Goal: Information Seeking & Learning: Learn about a topic

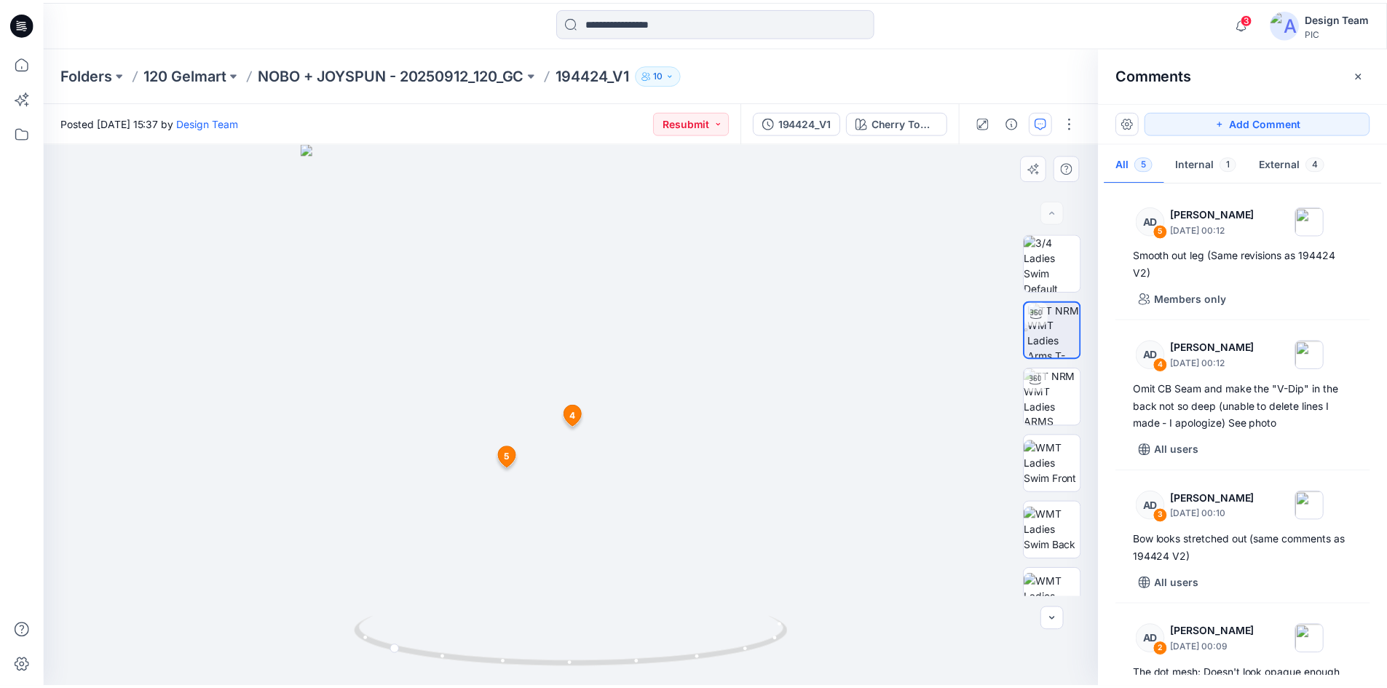
scroll to position [213, 0]
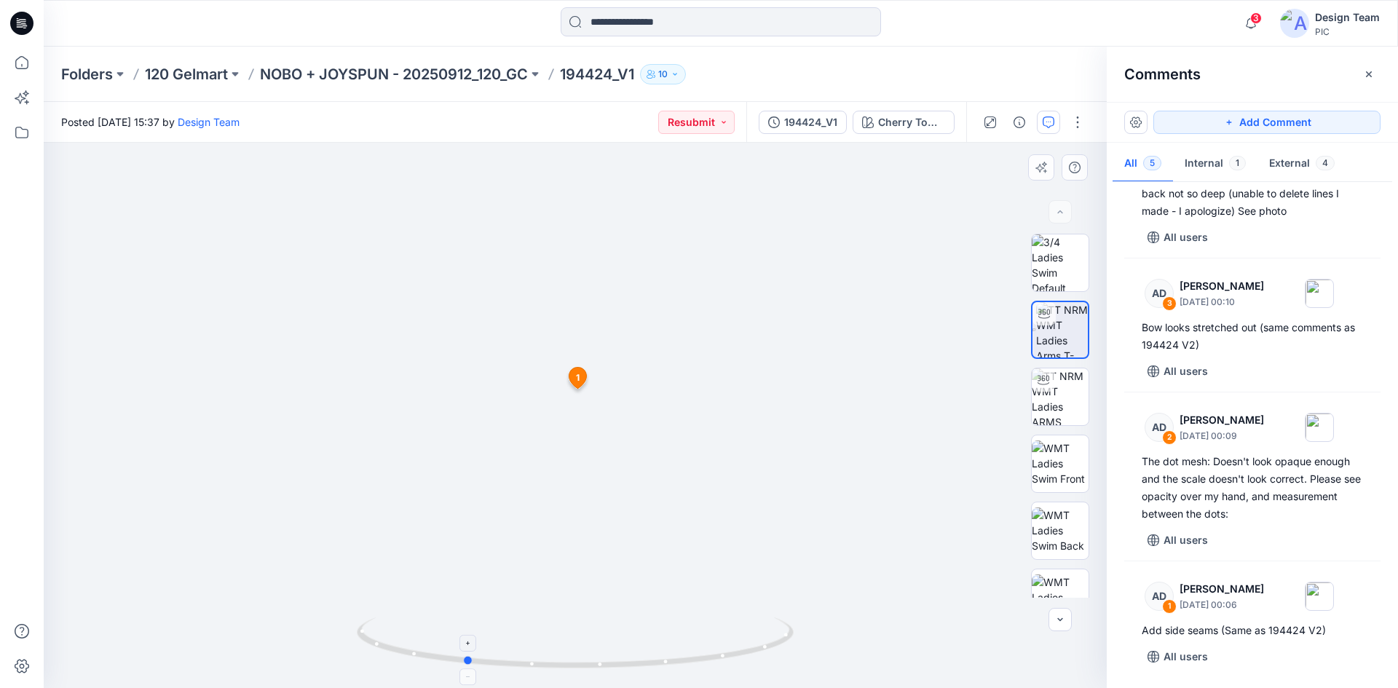
drag, startPoint x: 518, startPoint y: 663, endPoint x: 563, endPoint y: 652, distance: 47.1
click at [569, 659] on icon at bounding box center [577, 644] width 440 height 55
click at [576, 378] on span "1" at bounding box center [577, 379] width 4 height 13
click at [500, 73] on p "NOBO + JOYSPUN - 20250912_120_GC" at bounding box center [394, 74] width 268 height 20
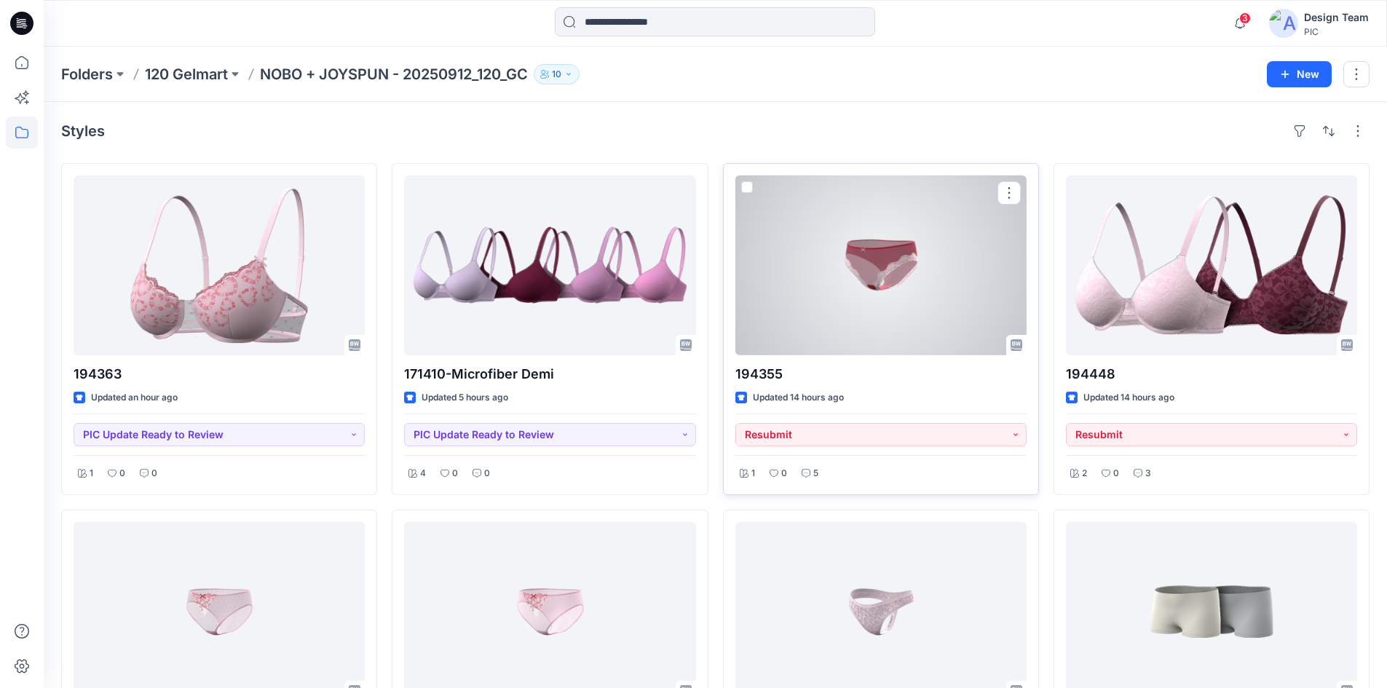
click at [933, 280] on div at bounding box center [880, 265] width 291 height 180
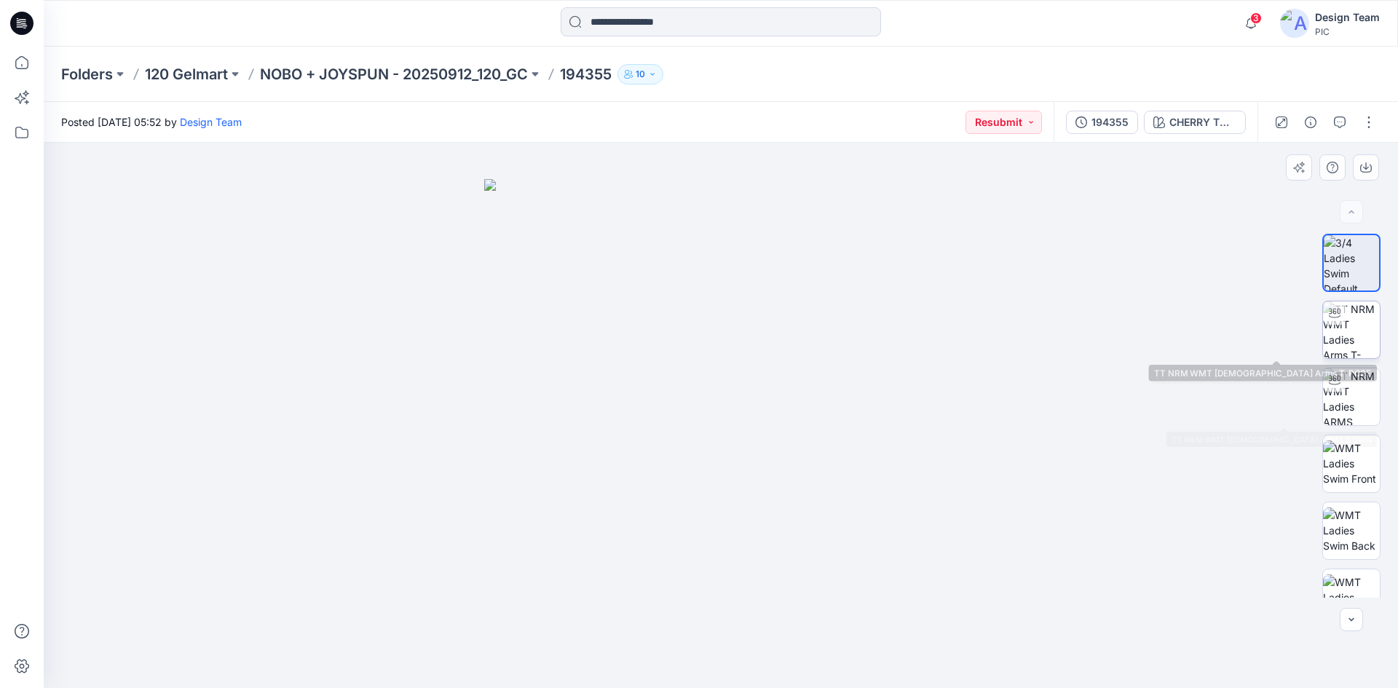
click at [1366, 333] on img at bounding box center [1351, 329] width 57 height 57
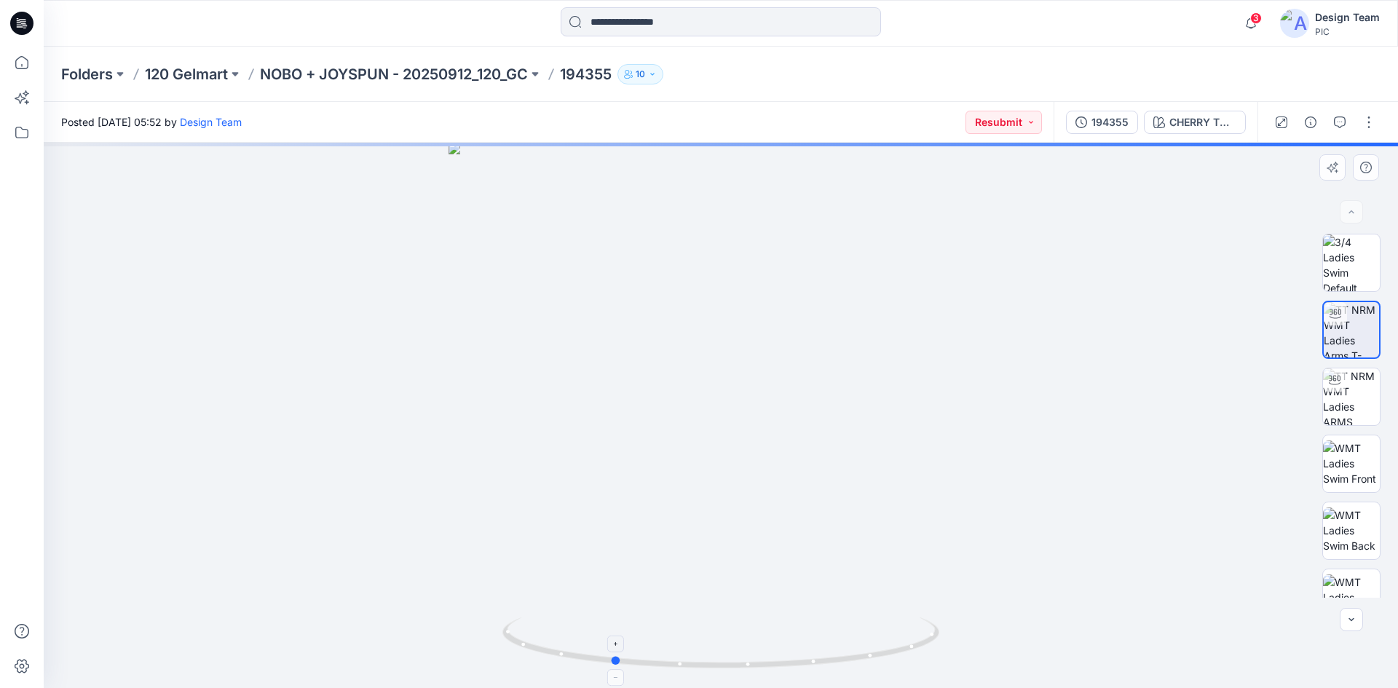
drag, startPoint x: 724, startPoint y: 663, endPoint x: 616, endPoint y: 660, distance: 108.5
click at [616, 660] on circle at bounding box center [616, 660] width 9 height 9
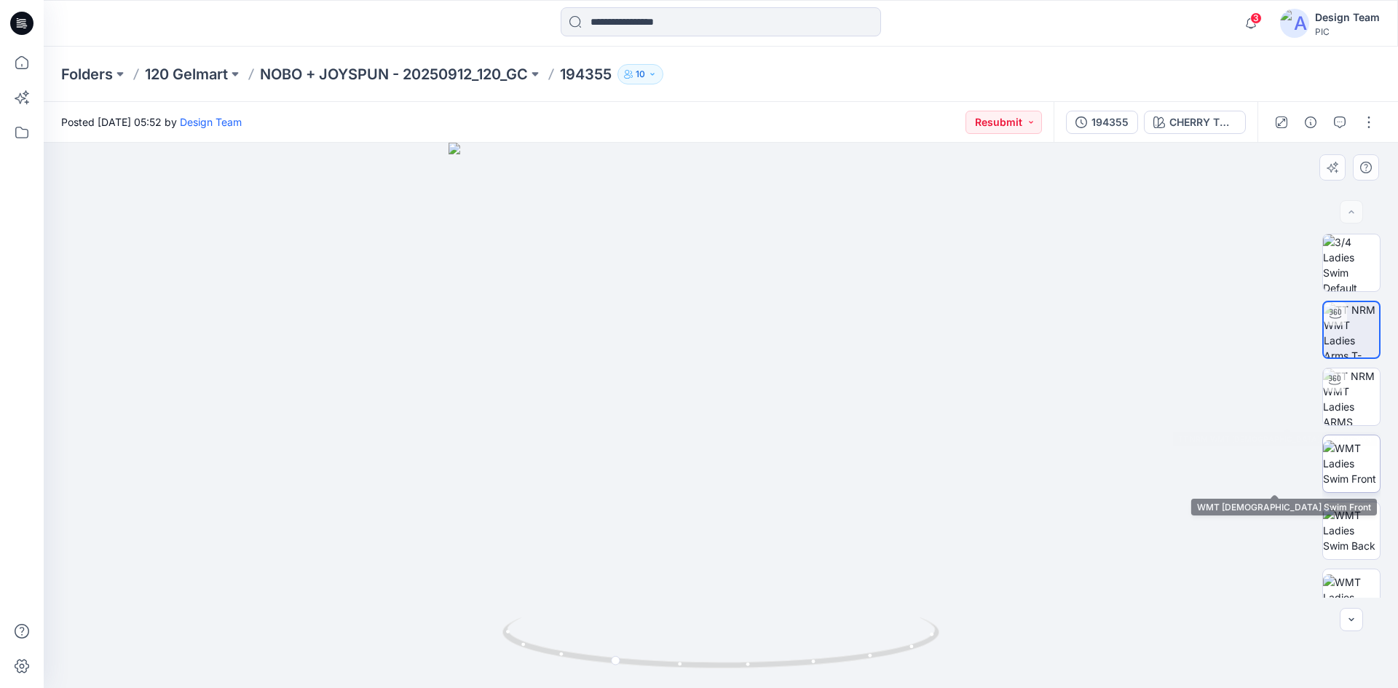
click at [1341, 451] on img at bounding box center [1351, 463] width 57 height 46
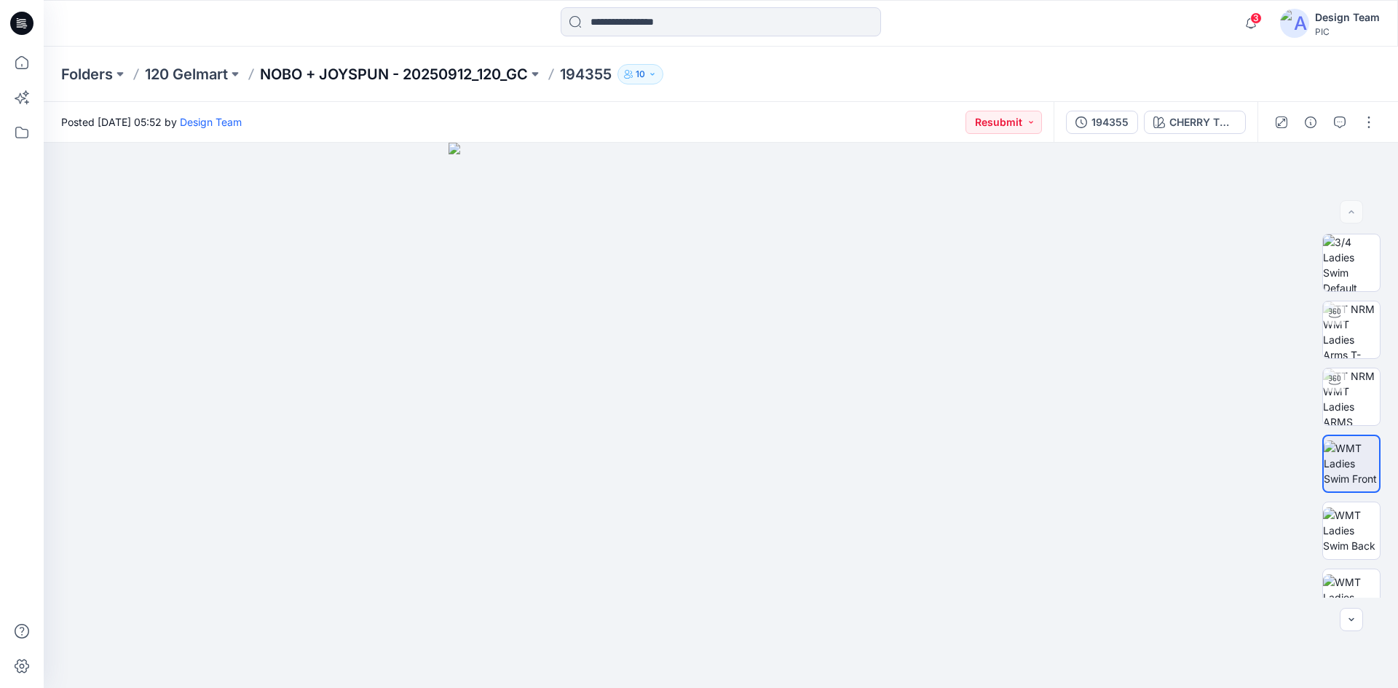
click at [494, 77] on p "NOBO + JOYSPUN - 20250912_120_GC" at bounding box center [394, 74] width 268 height 20
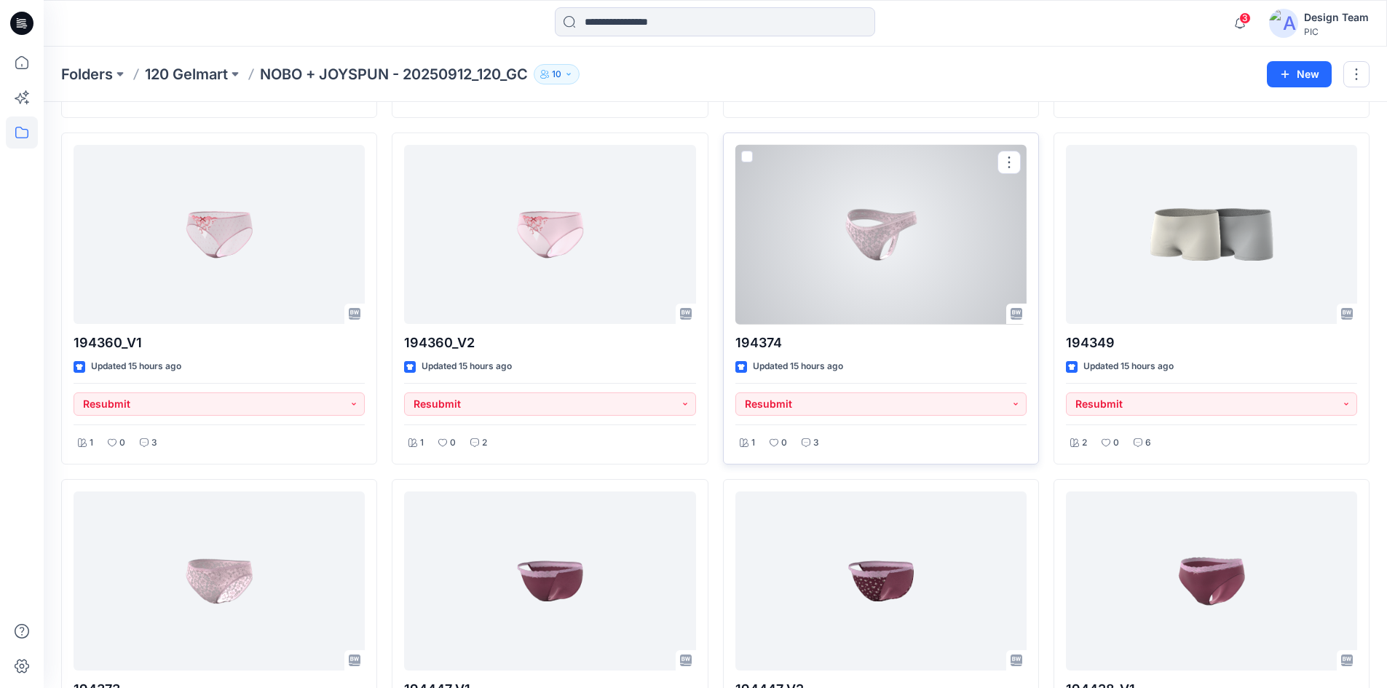
scroll to position [510, 0]
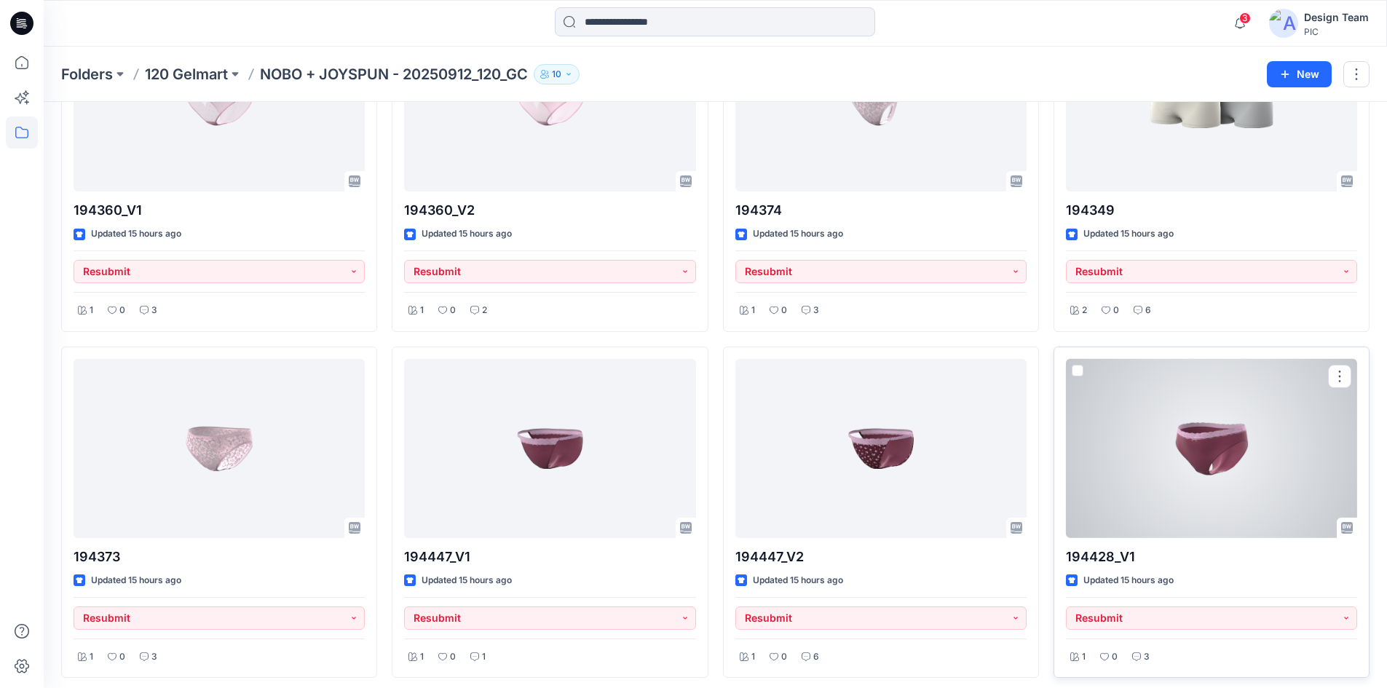
click at [1196, 437] on div at bounding box center [1211, 449] width 291 height 180
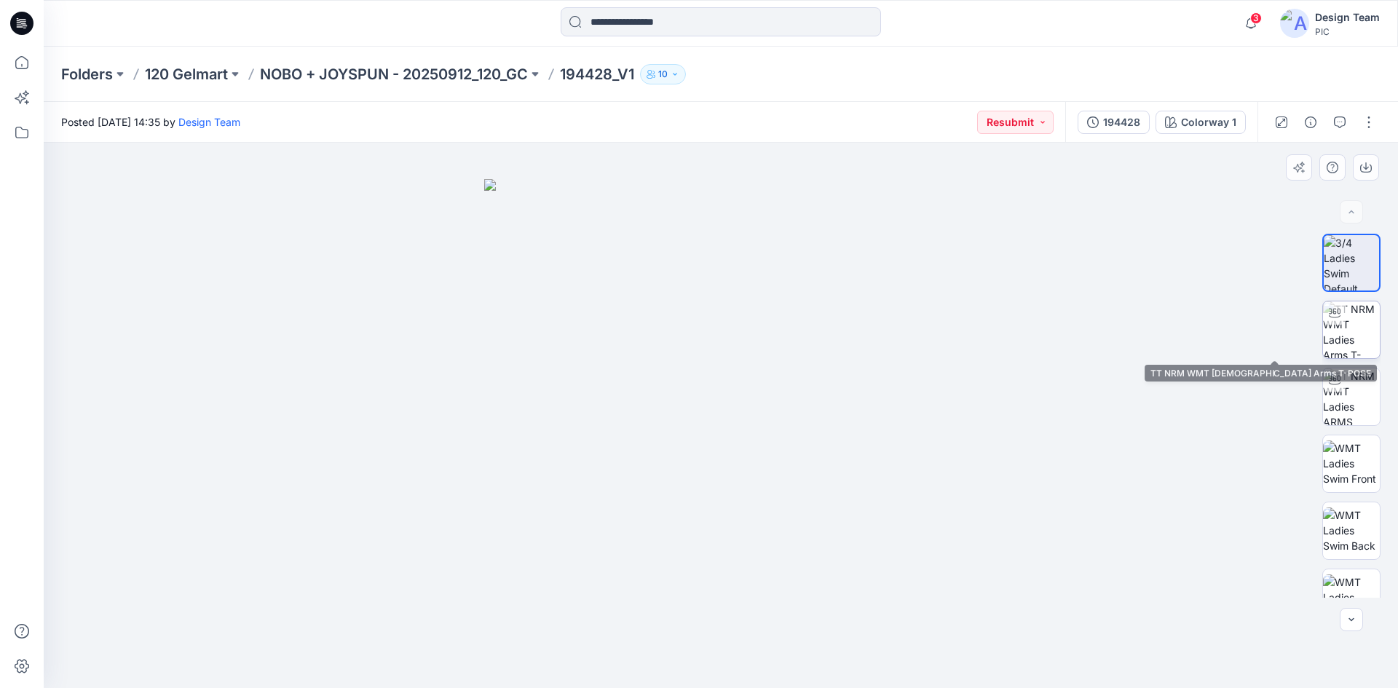
click at [1337, 319] on div at bounding box center [1334, 312] width 23 height 23
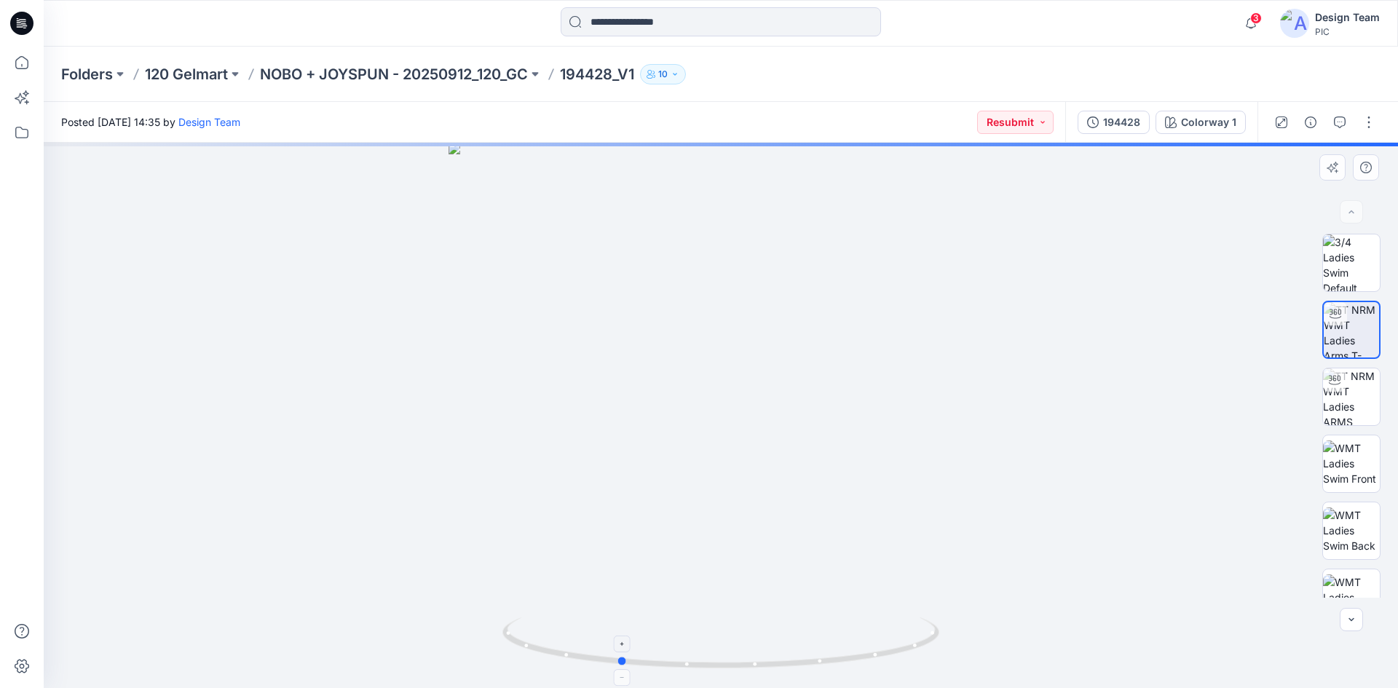
drag, startPoint x: 727, startPoint y: 667, endPoint x: 625, endPoint y: 652, distance: 103.1
click at [625, 652] on icon at bounding box center [722, 644] width 440 height 55
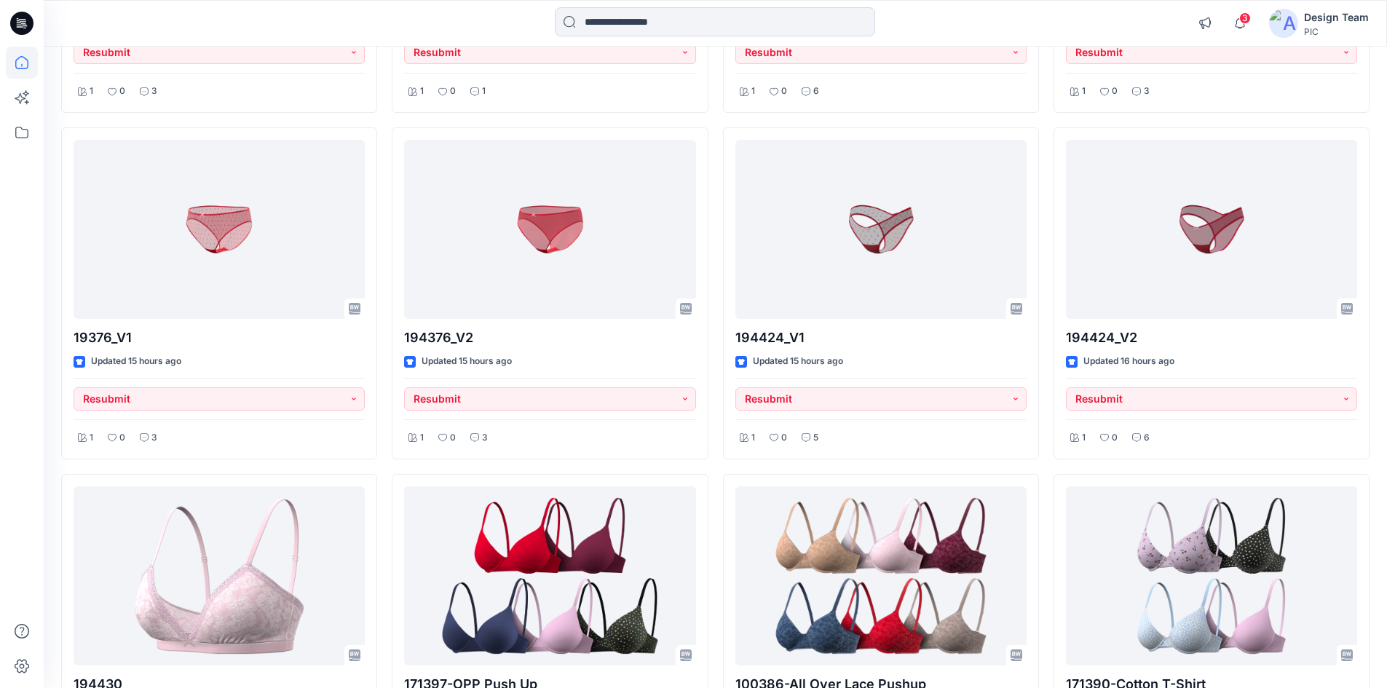
scroll to position [1266, 0]
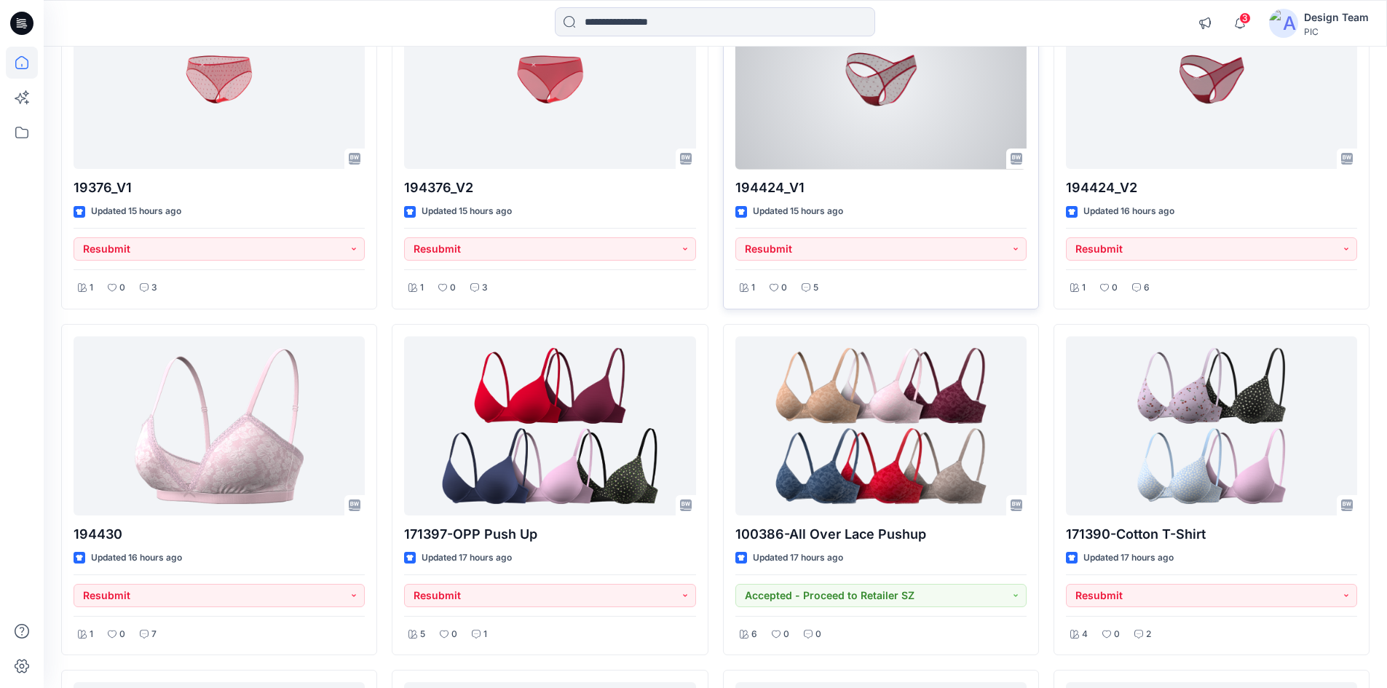
click at [836, 130] on div at bounding box center [880, 80] width 291 height 180
